Goal: Task Accomplishment & Management: Manage account settings

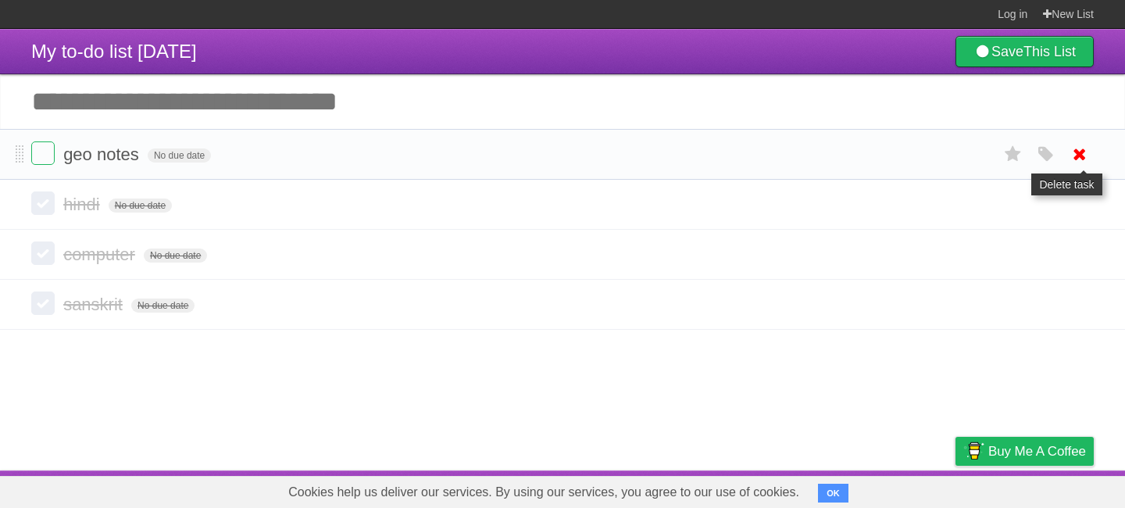
click at [1090, 160] on link at bounding box center [1080, 154] width 30 height 26
click at [1074, 150] on icon at bounding box center [1079, 154] width 22 height 26
click at [1090, 161] on link at bounding box center [1080, 154] width 30 height 26
click at [1081, 157] on icon at bounding box center [1079, 154] width 22 height 26
click at [1081, 162] on icon at bounding box center [1079, 154] width 22 height 26
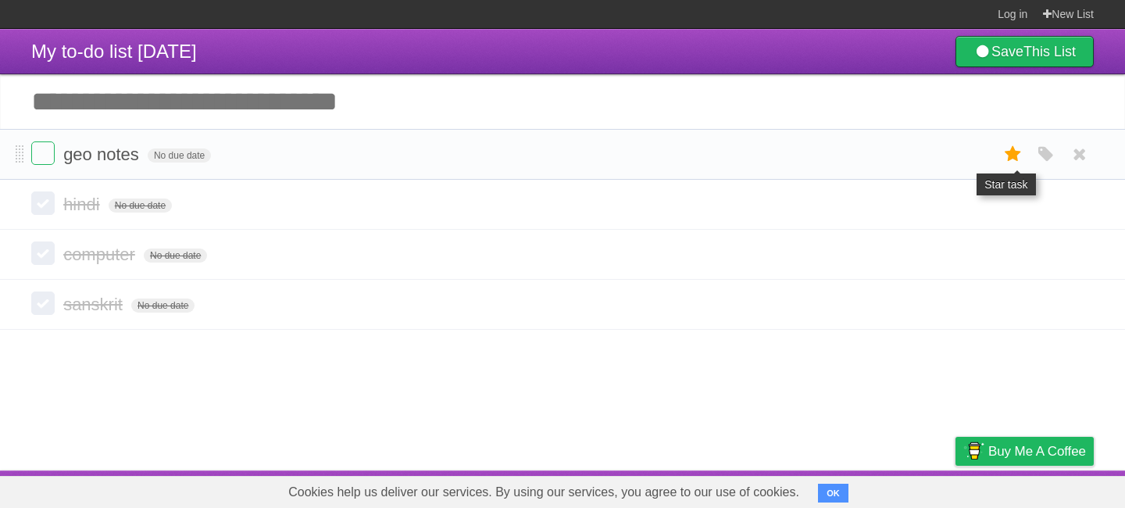
click at [1011, 165] on icon at bounding box center [1013, 154] width 22 height 26
click at [1090, 155] on link at bounding box center [1080, 154] width 30 height 26
click at [1069, 155] on icon at bounding box center [1079, 154] width 22 height 26
click at [1074, 155] on icon at bounding box center [1079, 154] width 22 height 26
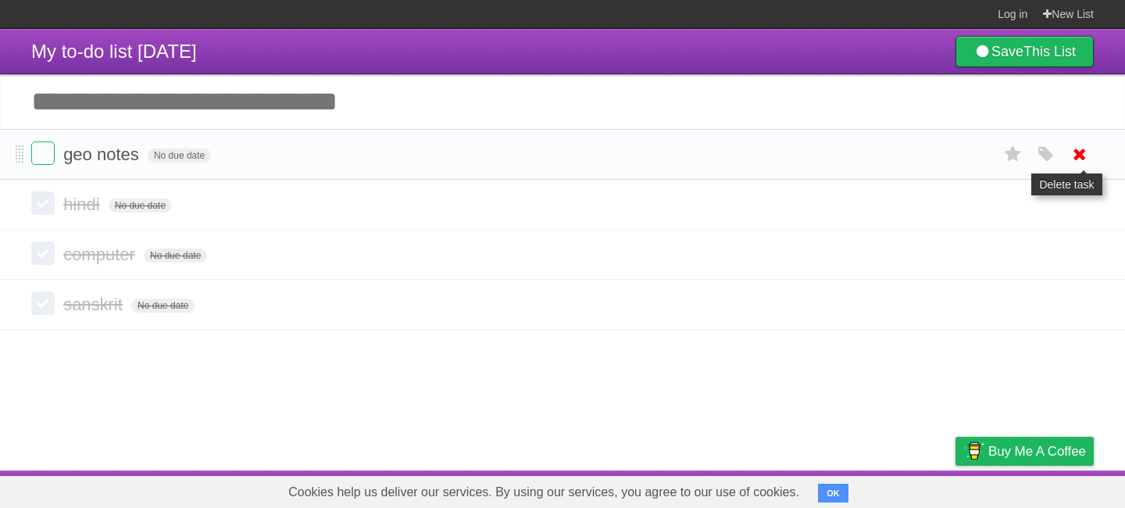
click at [1074, 155] on icon at bounding box center [1079, 154] width 22 height 26
click at [1084, 147] on icon at bounding box center [1079, 154] width 22 height 26
click at [1082, 161] on icon at bounding box center [1079, 154] width 22 height 26
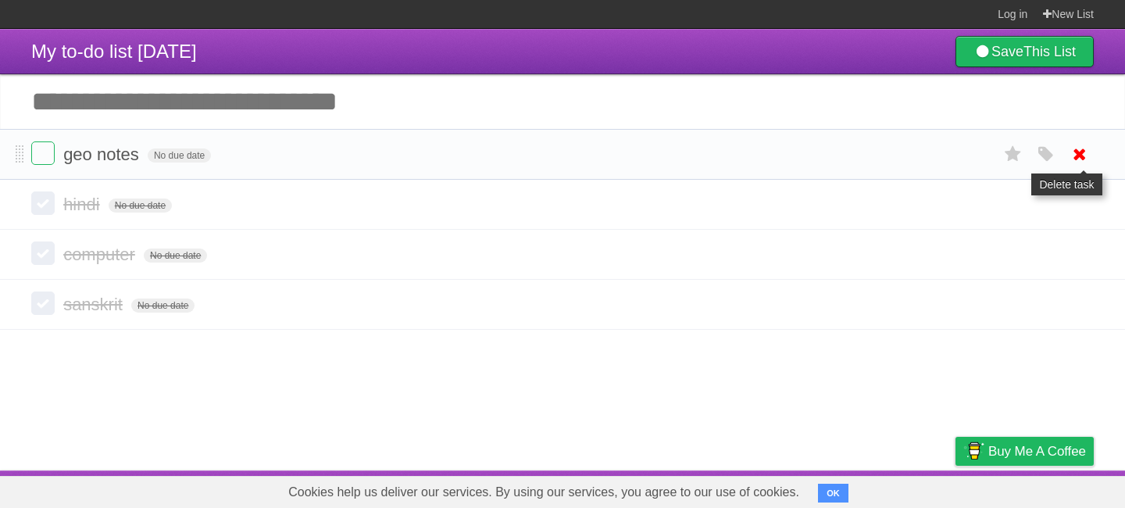
click at [1082, 161] on icon at bounding box center [1079, 154] width 22 height 26
click at [1076, 3] on link "New List" at bounding box center [1068, 14] width 51 height 28
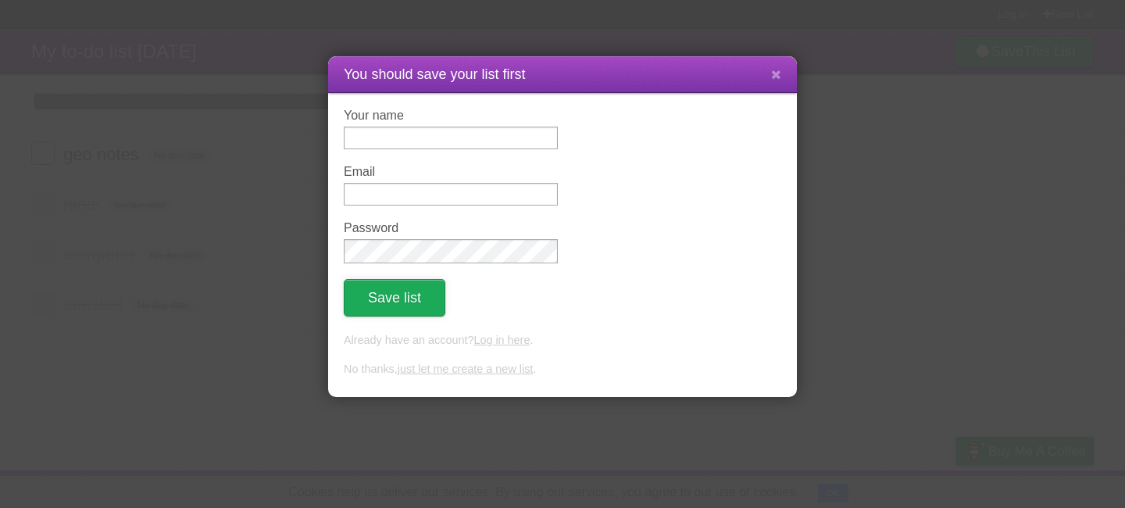
click at [383, 316] on button "Save list" at bounding box center [395, 297] width 102 height 37
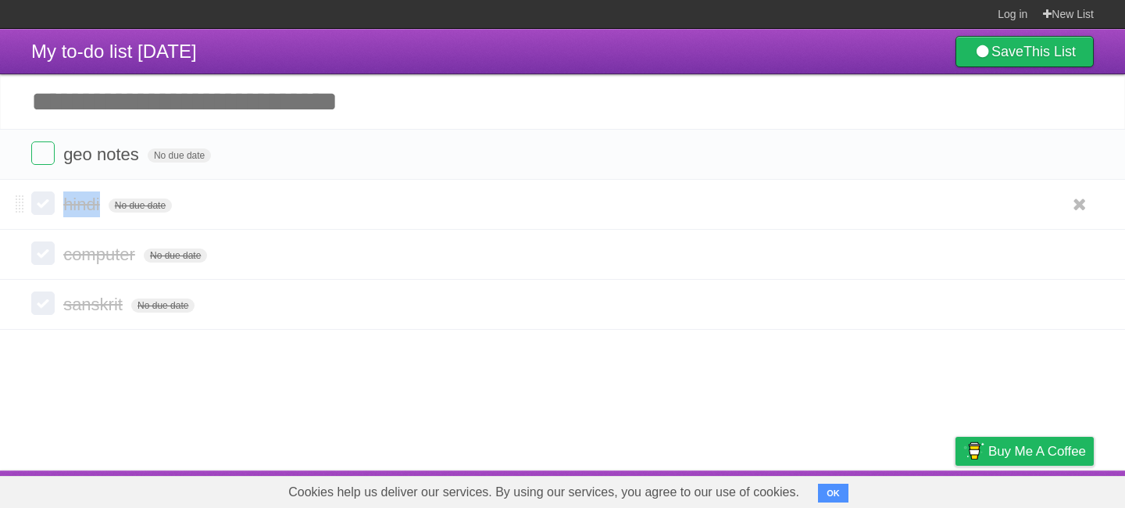
drag, startPoint x: 96, startPoint y: 212, endPoint x: 66, endPoint y: 204, distance: 30.9
click at [66, 204] on span "hindi" at bounding box center [83, 204] width 40 height 20
click at [94, 251] on span "computer" at bounding box center [101, 254] width 76 height 20
click at [105, 314] on span "sanskrit" at bounding box center [94, 304] width 63 height 20
click at [105, 316] on input "********" at bounding box center [102, 305] width 79 height 20
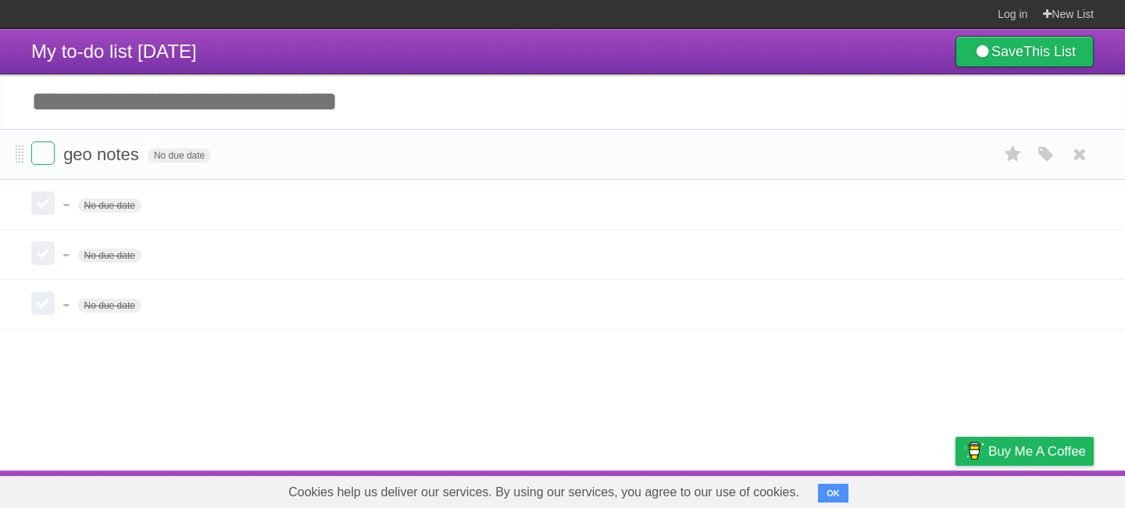
click at [118, 162] on span "geo notes" at bounding box center [103, 154] width 80 height 20
click at [118, 162] on input "*********" at bounding box center [102, 155] width 79 height 20
click at [1088, 216] on icon at bounding box center [1079, 204] width 22 height 26
click at [1075, 214] on icon at bounding box center [1079, 204] width 22 height 26
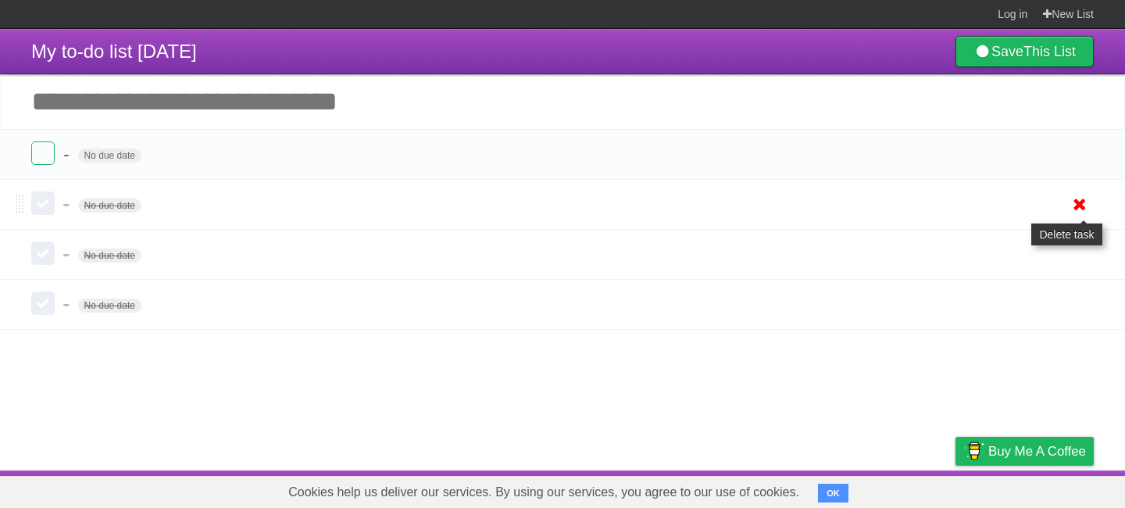
click at [1075, 214] on icon at bounding box center [1079, 204] width 22 height 26
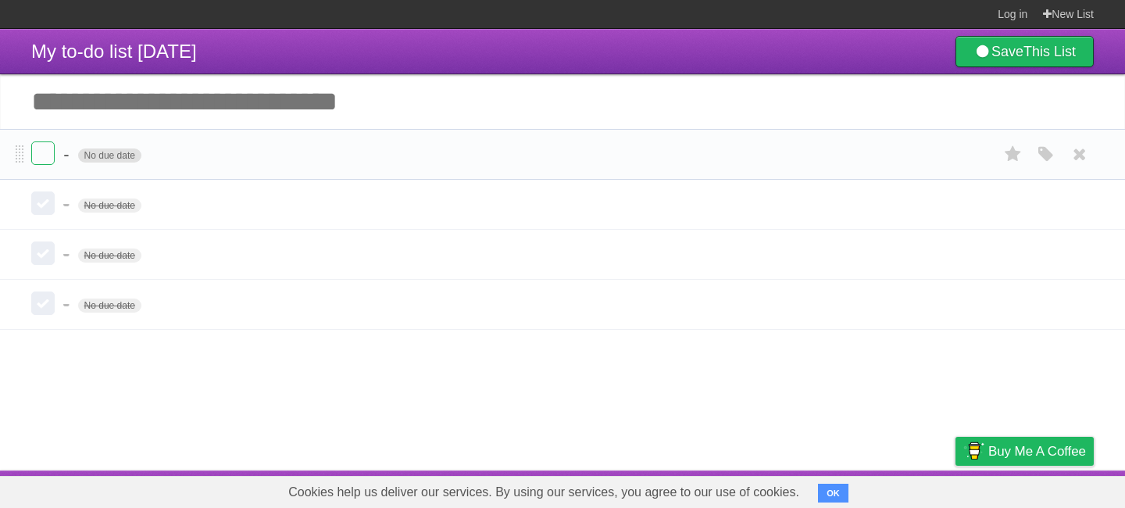
click at [79, 162] on span "No due date" at bounding box center [109, 155] width 63 height 14
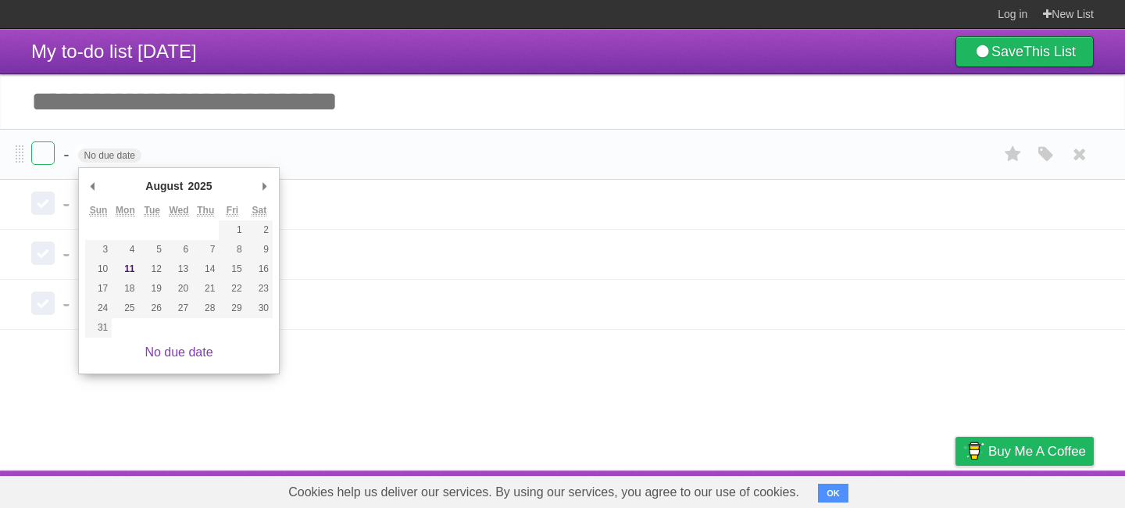
click at [63, 159] on span "-" at bounding box center [67, 154] width 9 height 20
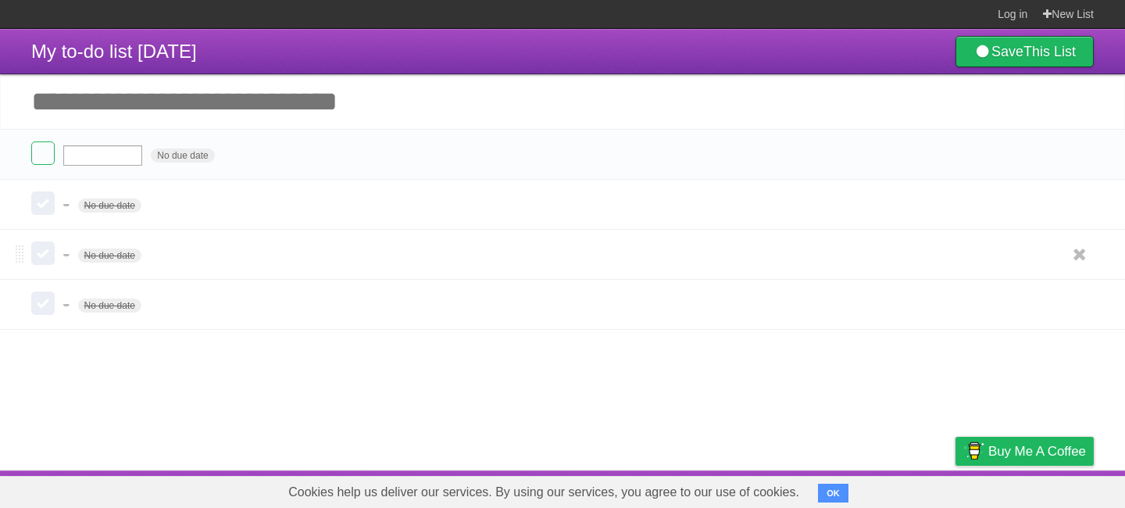
click at [61, 255] on form "- No due date White Red Blue Green Purple Orange" at bounding box center [562, 254] width 1062 height 26
click at [61, 259] on form "- No due date White Red Blue Green Purple Orange" at bounding box center [562, 254] width 1062 height 26
click at [1011, 153] on icon at bounding box center [1013, 154] width 22 height 26
click at [70, 160] on span "-" at bounding box center [67, 154] width 9 height 20
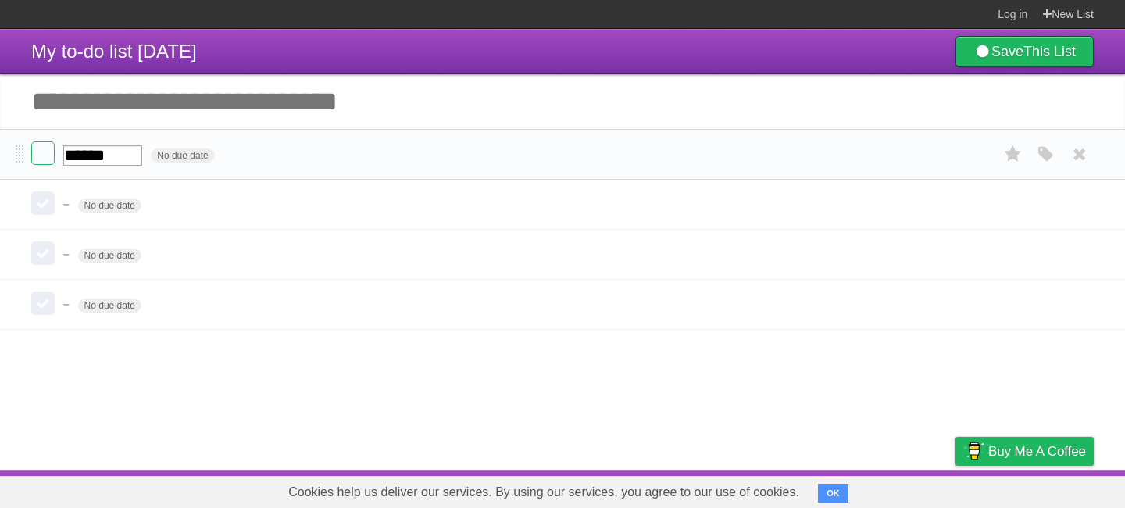
type input "*******"
click at [69, 204] on span "-" at bounding box center [67, 204] width 9 height 20
type input "*****"
click at [71, 261] on span "-" at bounding box center [67, 254] width 9 height 20
click at [44, 207] on label at bounding box center [42, 202] width 23 height 23
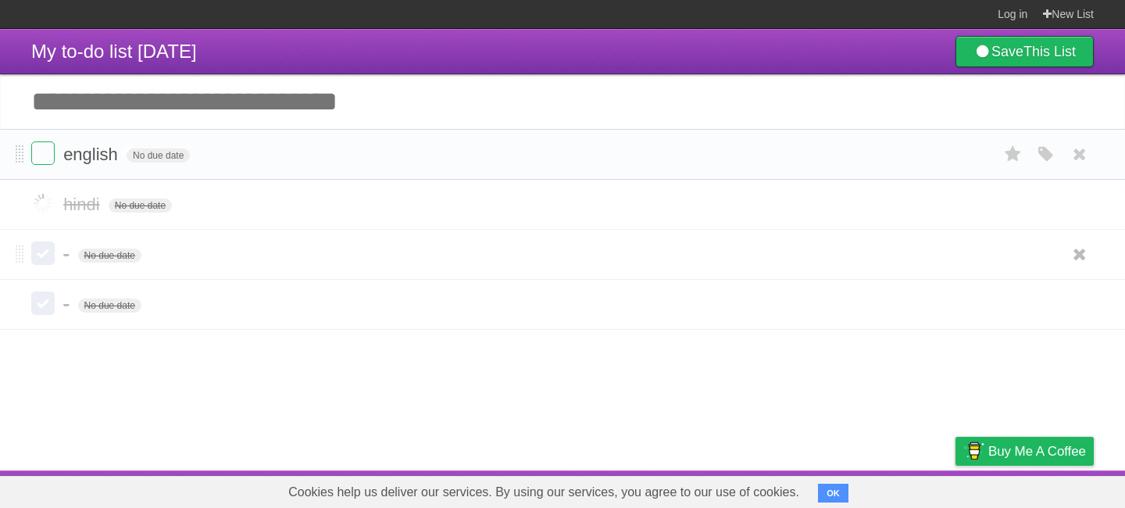
click at [44, 248] on label at bounding box center [42, 252] width 23 height 23
click at [44, 306] on label at bounding box center [42, 302] width 23 height 23
click at [69, 262] on span "-" at bounding box center [67, 254] width 9 height 20
type input "*****"
click at [68, 309] on span "-" at bounding box center [67, 304] width 9 height 20
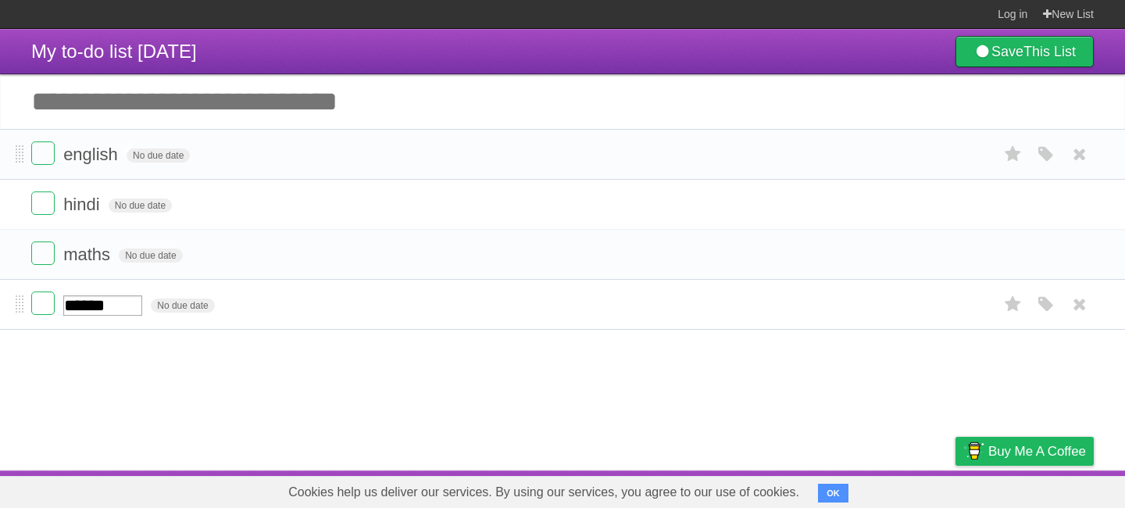
type input "*******"
drag, startPoint x: 251, startPoint y: 388, endPoint x: 180, endPoint y: 68, distance: 328.0
click at [180, 66] on article "My to-do list 10/06/2025 Save This List Add another task ********* english No d…" at bounding box center [562, 249] width 1125 height 441
click at [198, 483] on div "Cookies help us deliver our services. By using our services, you agree to our u…" at bounding box center [562, 492] width 1125 height 32
click at [45, 162] on label at bounding box center [42, 152] width 23 height 23
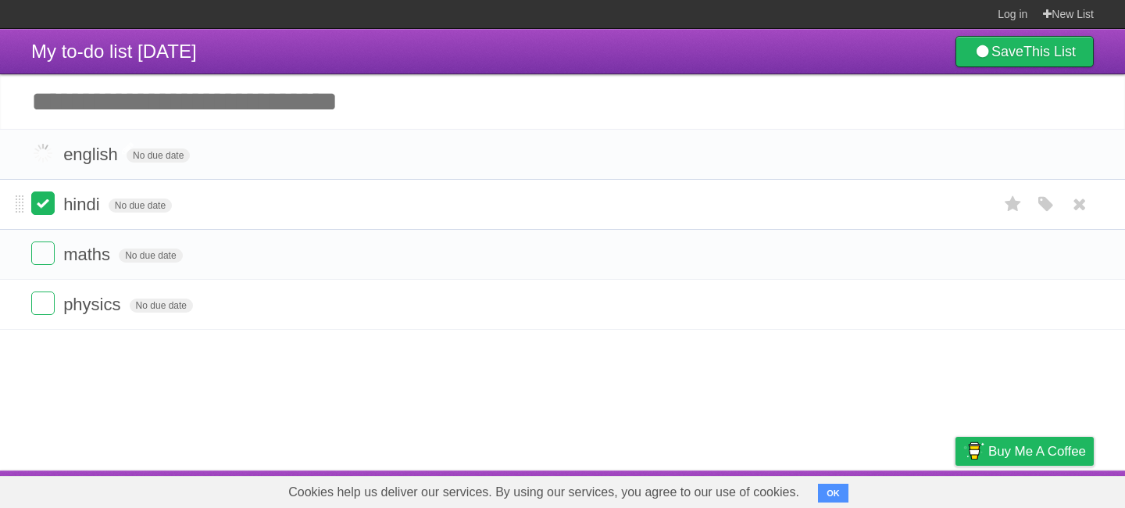
click at [45, 213] on label at bounding box center [42, 202] width 23 height 23
click at [37, 273] on li "maths No due date White Red Blue Green Purple Orange" at bounding box center [562, 254] width 1125 height 51
click at [35, 279] on li "physics No due date White Red Blue Green Purple Orange" at bounding box center [562, 304] width 1125 height 51
click at [44, 188] on li "physics No due date White Red Blue Green Purple Orange" at bounding box center [562, 204] width 1125 height 51
click at [41, 212] on label at bounding box center [42, 202] width 23 height 23
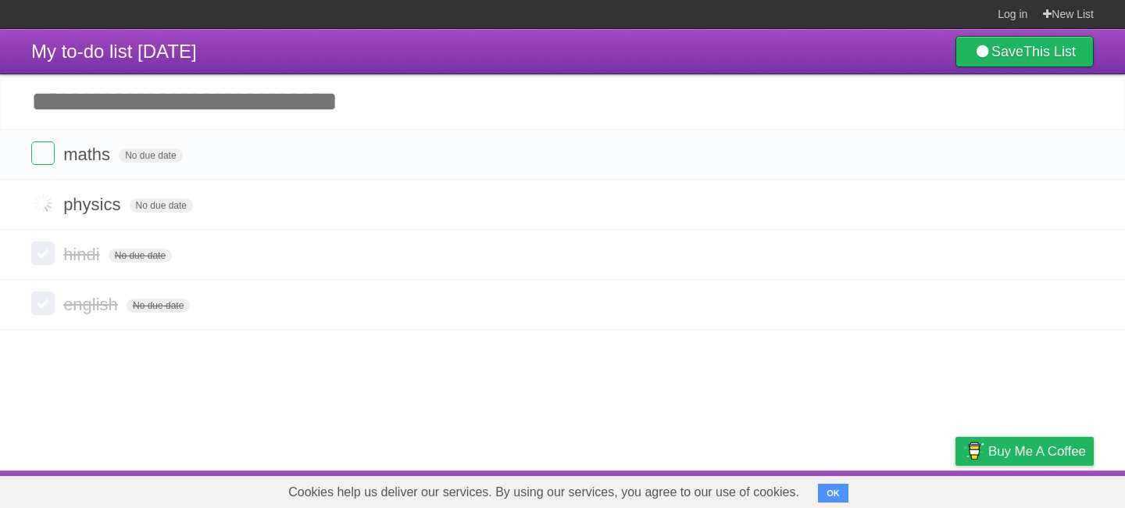
click at [41, 122] on input "Add another task" at bounding box center [562, 101] width 1125 height 55
click at [41, 164] on label at bounding box center [42, 152] width 23 height 23
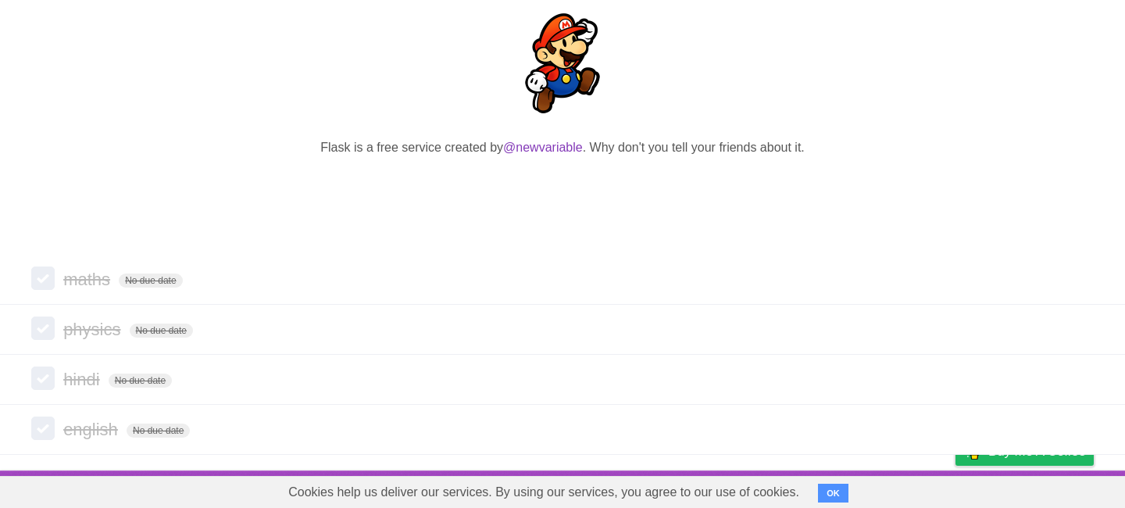
scroll to position [184, 0]
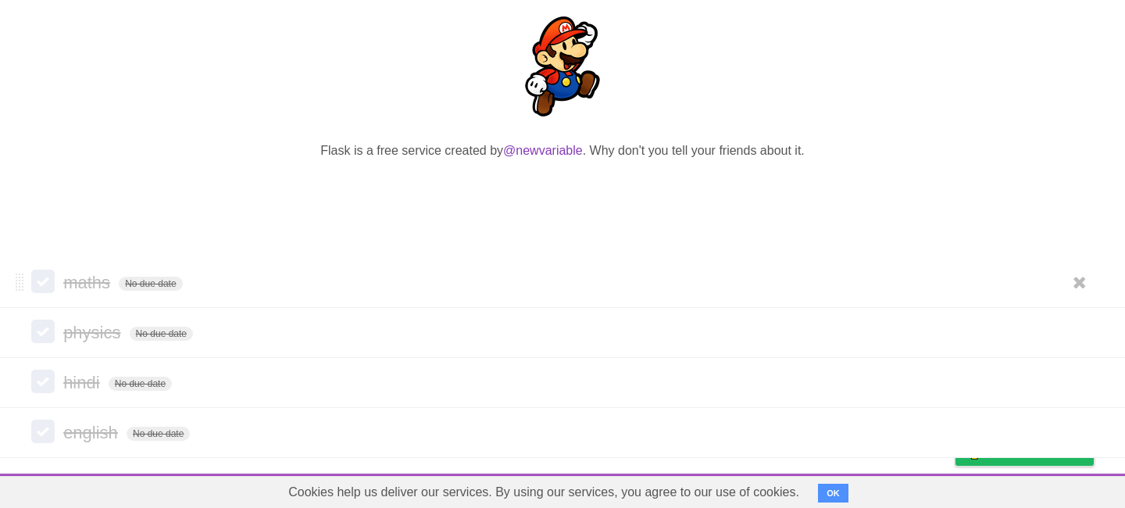
click at [47, 295] on form "maths No due date White Red Blue Green Purple Orange" at bounding box center [562, 282] width 1062 height 26
click at [47, 322] on label at bounding box center [42, 330] width 23 height 23
click at [52, 278] on label at bounding box center [42, 280] width 23 height 23
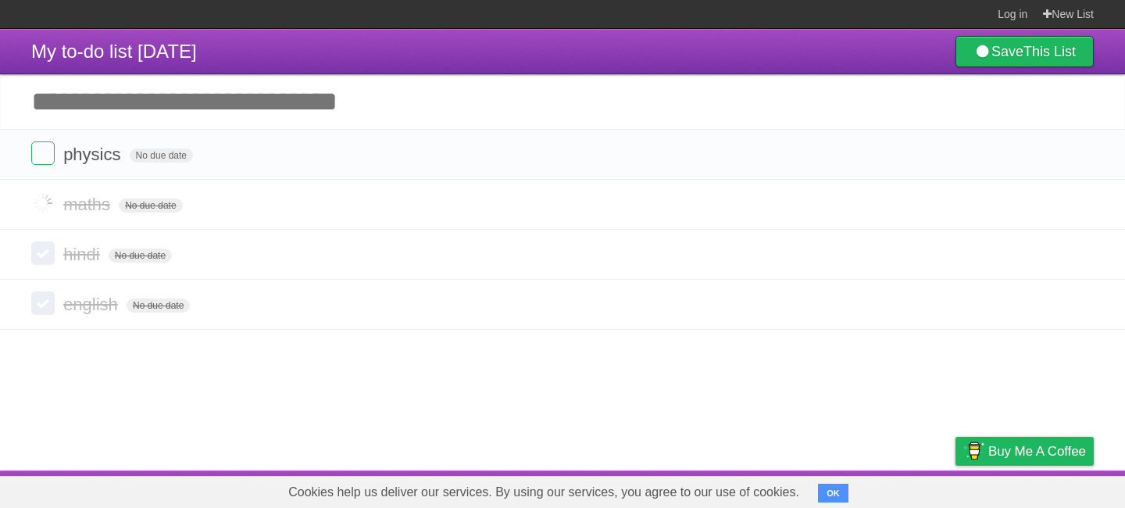
scroll to position [0, 0]
click at [46, 265] on label at bounding box center [42, 252] width 23 height 23
click at [47, 297] on label at bounding box center [42, 302] width 23 height 23
drag, startPoint x: 228, startPoint y: 314, endPoint x: 227, endPoint y: 287, distance: 27.4
click at [227, 287] on li "english No due date White Red Blue Green Purple Orange" at bounding box center [562, 304] width 1125 height 51
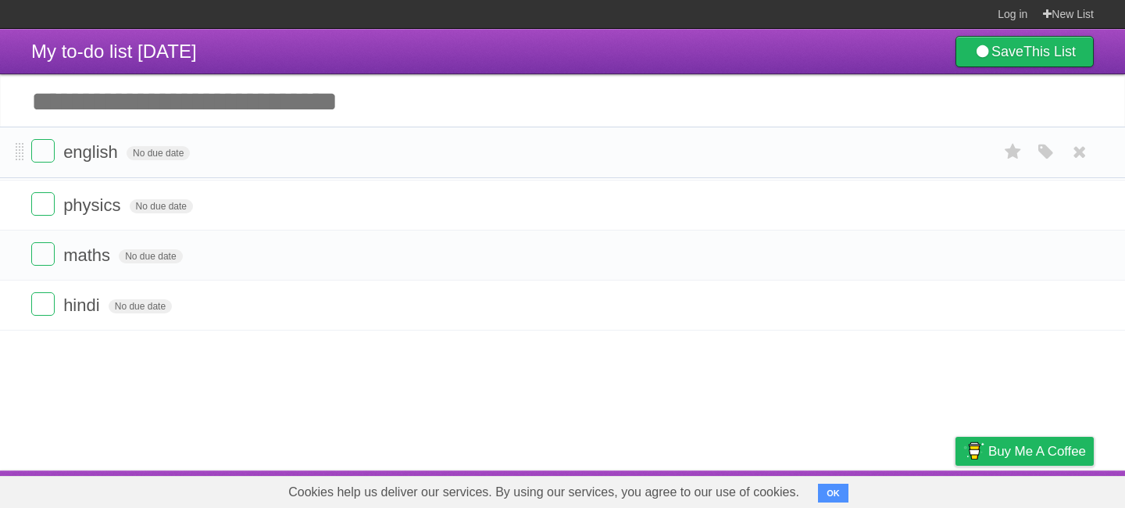
drag, startPoint x: 17, startPoint y: 309, endPoint x: 29, endPoint y: 159, distance: 150.4
drag, startPoint x: 20, startPoint y: 312, endPoint x: 24, endPoint y: 207, distance: 104.7
click at [1047, 165] on icon "button" at bounding box center [1046, 154] width 22 height 20
click at [952, 158] on label "Purple" at bounding box center [956, 153] width 17 height 17
click at [901, 126] on input "Add another task" at bounding box center [562, 101] width 1125 height 55
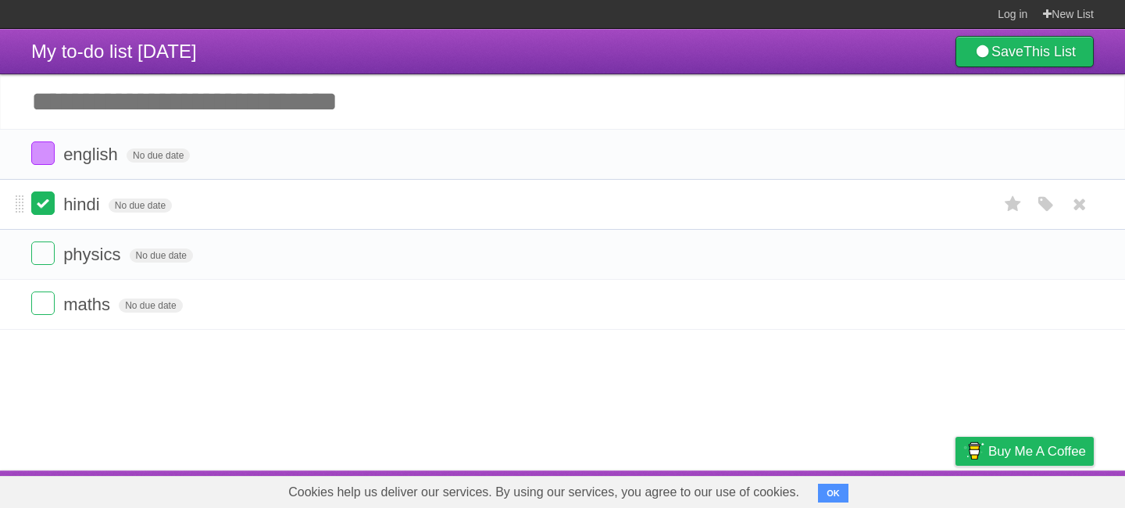
click at [52, 205] on label at bounding box center [42, 202] width 23 height 23
